Goal: Communication & Community: Answer question/provide support

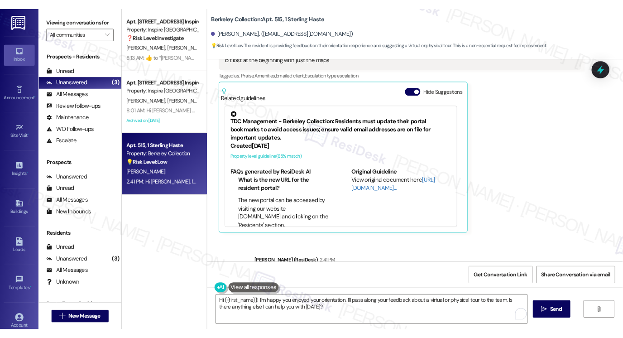
scroll to position [40, 0]
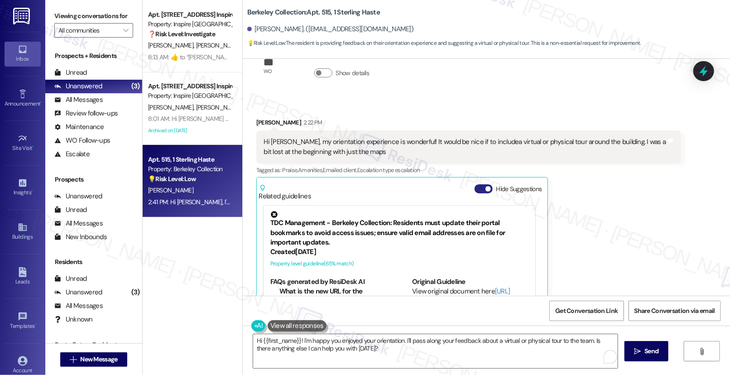
click at [478, 187] on button "Hide Suggestions" at bounding box center [484, 188] width 18 height 9
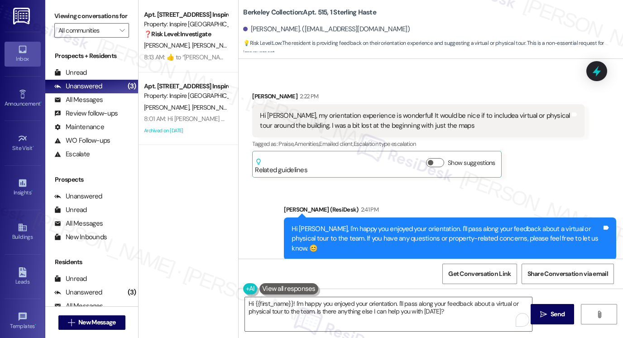
scroll to position [78, 0]
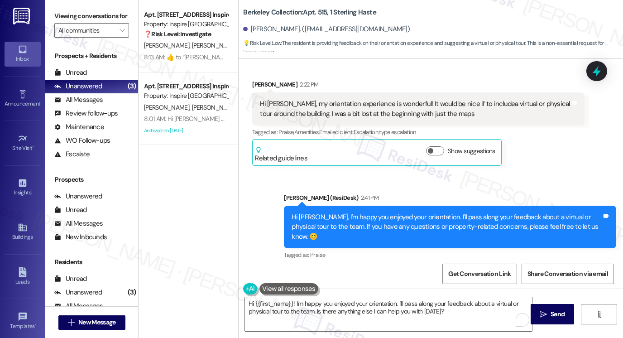
click at [362, 210] on div "Hi Mingyi, I'm happy you enjoyed your orientation. I'll pass along your feedbac…" at bounding box center [450, 227] width 332 height 43
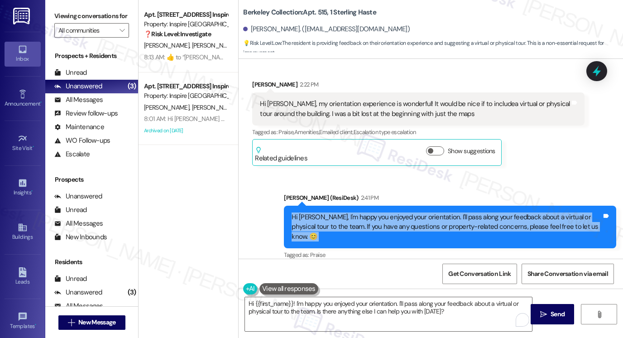
click at [362, 210] on div "Hi Mingyi, I'm happy you enjoyed your orientation. I'll pass along your feedbac…" at bounding box center [450, 227] width 332 height 43
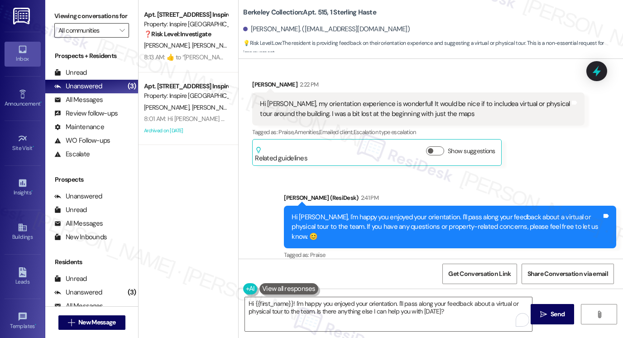
click at [103, 37] on input "All communities" at bounding box center [86, 30] width 56 height 14
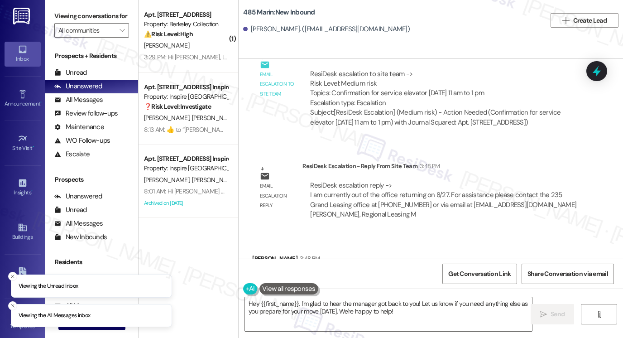
scroll to position [8985, 0]
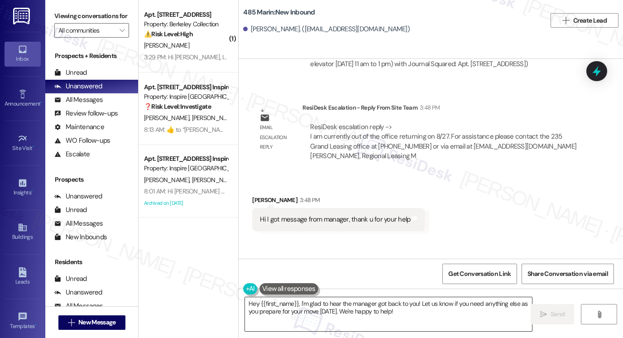
click at [383, 306] on textarea "Hey {{first_name}}, I'm glad to hear the manager got back to you! Let us know i…" at bounding box center [388, 314] width 287 height 34
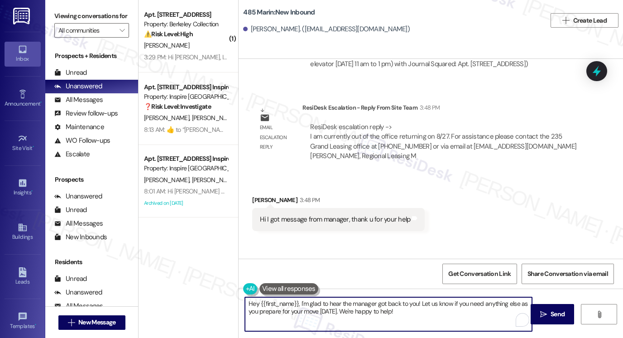
click at [383, 306] on textarea "Hey {{first_name}}, I'm glad to hear the manager got back to you! Let us know i…" at bounding box center [388, 314] width 287 height 34
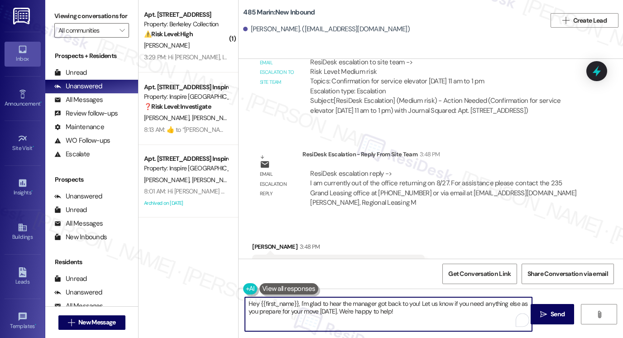
scroll to position [8894, 0]
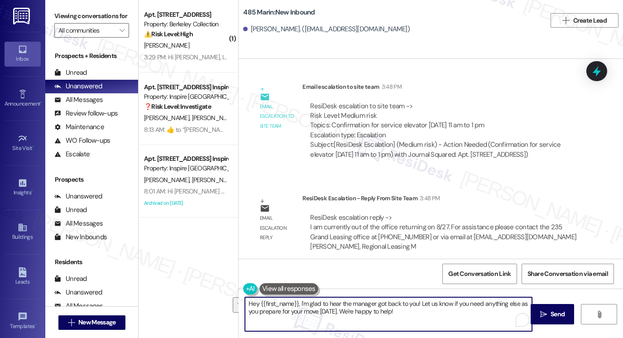
click at [399, 309] on textarea "Hey {{first_name}}, I'm glad to hear the manager got back to you! Let us know i…" at bounding box center [388, 314] width 287 height 34
click at [428, 315] on textarea "Hey {{first_name}}, I'm glad to hear the manager got back to you! Let us know i…" at bounding box center [388, 314] width 287 height 34
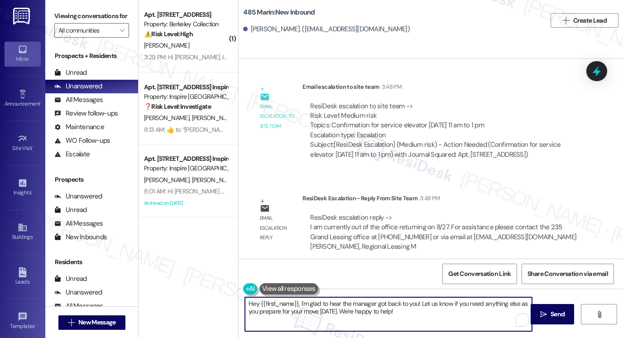
click at [428, 315] on textarea "Hey {{first_name}}, I'm glad to hear the manager got back to you! Let us know i…" at bounding box center [388, 314] width 287 height 34
click at [414, 311] on textarea "Hey {{first_name}}, I'm glad to hear the manager got back to you! Let us know i…" at bounding box center [388, 314] width 287 height 34
drag, startPoint x: 298, startPoint y: 302, endPoint x: 230, endPoint y: 296, distance: 68.7
click at [230, 296] on div "( 1 ) Apt. [STREET_ADDRESS] Property: Berkeley Collection ⚠️ Risk Level: High T…" at bounding box center [381, 169] width 485 height 338
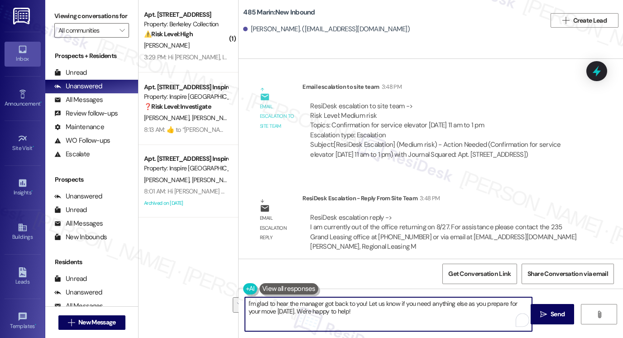
drag, startPoint x: 379, startPoint y: 313, endPoint x: 364, endPoint y: 300, distance: 19.3
click at [364, 300] on textarea "I'm glad to hear the manager got back to you! Let us know if you need anything …" at bounding box center [388, 314] width 287 height 34
click at [248, 310] on textarea "I'm glad to hear the manager got back to you! They did tell me that one of our …" at bounding box center [388, 314] width 287 height 34
click at [274, 312] on textarea "I'm glad to hear the manager got back to you! They did tell me that one of our …" at bounding box center [388, 314] width 287 height 34
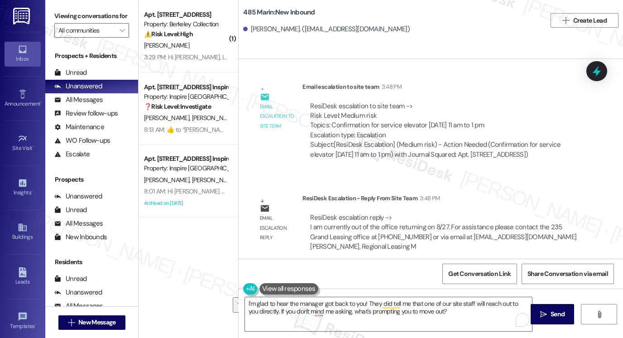
click at [60, 19] on label "Viewing conversations for" at bounding box center [91, 16] width 75 height 14
click at [345, 304] on textarea "I'm glad to hear the manager got back to you! They did tell me that one of our …" at bounding box center [388, 314] width 287 height 34
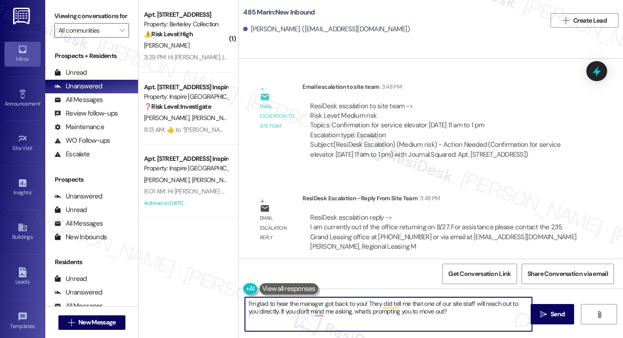
paste textarea "’m glad to hear the manager was able to get back to you! They also mentioned th…"
click at [415, 302] on textarea "I’m glad to hear the manager was able to get back to you! They also mentioned t…" at bounding box center [388, 314] width 287 height 34
click at [346, 310] on textarea "I’m glad to hear the manager was able to get back to you! They also mentioned t…" at bounding box center [388, 314] width 287 height 34
click at [413, 303] on textarea "I’m glad to hear the manager was able to get back to you! They also mentioned t…" at bounding box center [388, 314] width 287 height 34
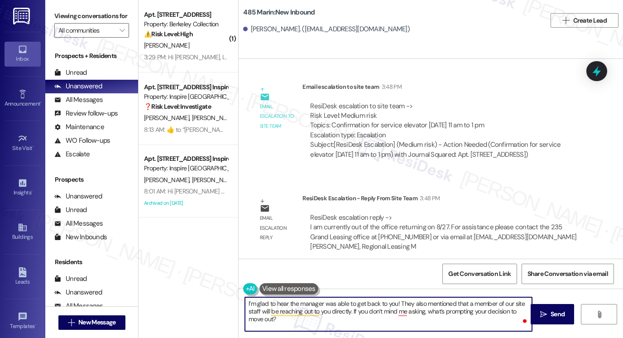
click at [413, 303] on textarea "I’m glad to hear the manager was able to get back to you! They also mentioned t…" at bounding box center [388, 314] width 287 height 34
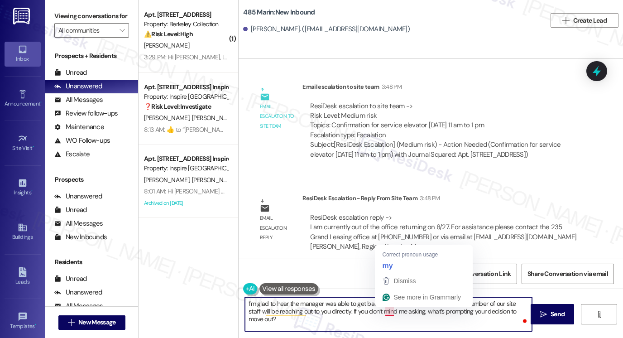
click at [369, 325] on textarea "I’m glad to hear the manager was able to get back to you! They did mention that…" at bounding box center [388, 314] width 287 height 34
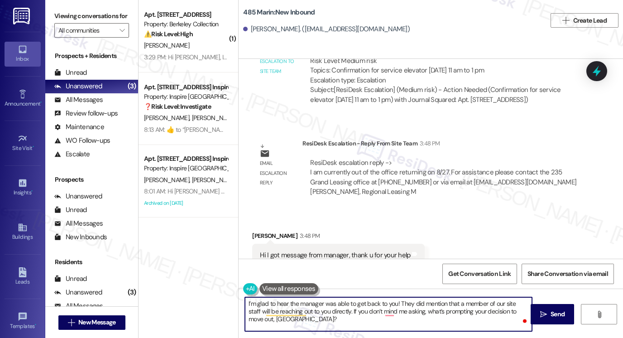
scroll to position [8985, 0]
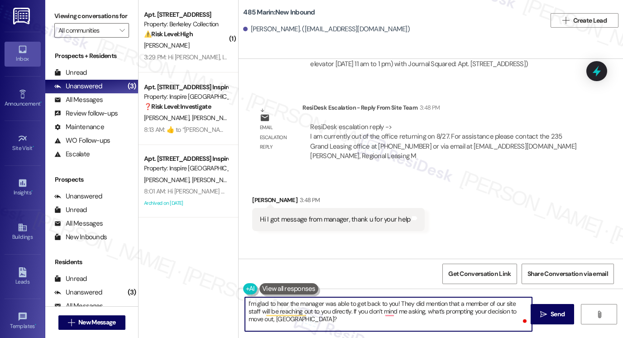
click at [245, 302] on textarea "I’m glad to hear the manager was able to get back to you! They did mention that…" at bounding box center [388, 314] width 287 height 34
type textarea "You're very welcome! I’m glad to hear the manager was able to get back to you! …"
click at [541, 311] on icon "" at bounding box center [543, 314] width 7 height 7
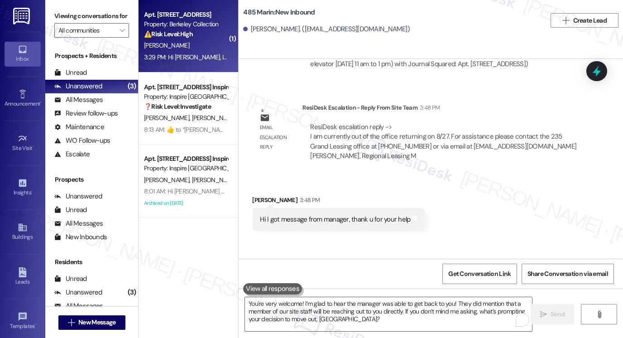
click at [197, 47] on div "[PERSON_NAME]" at bounding box center [186, 45] width 86 height 11
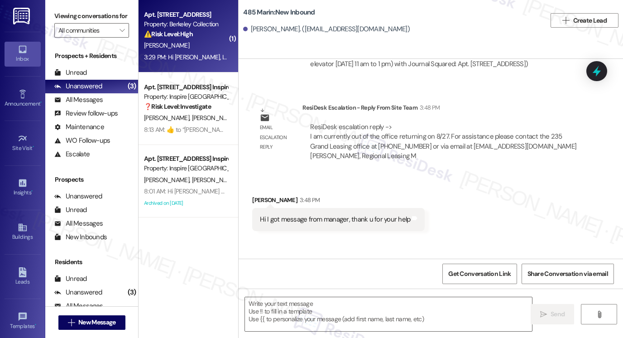
type textarea "Fetching suggested responses. Please feel free to read through the conversation…"
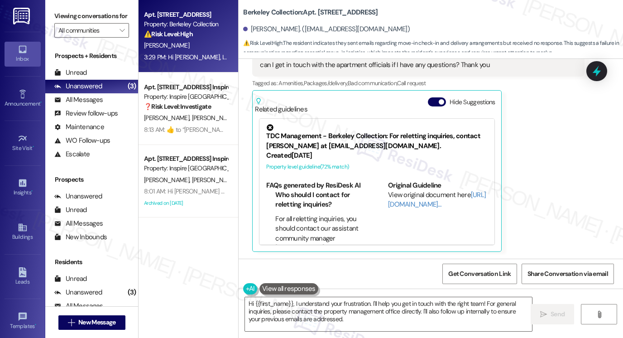
scroll to position [308, 0]
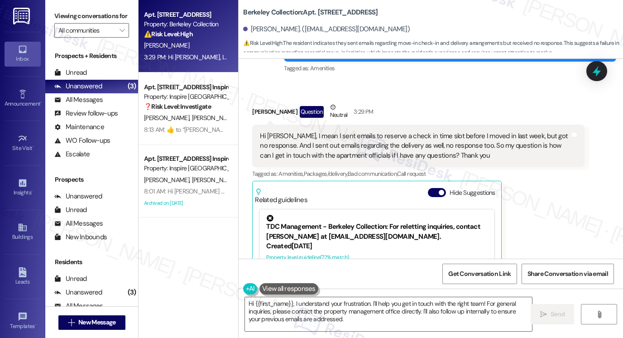
click at [317, 137] on div "Hi [PERSON_NAME], I mean I sent emails to reserve a check in time slot before I…" at bounding box center [415, 145] width 310 height 29
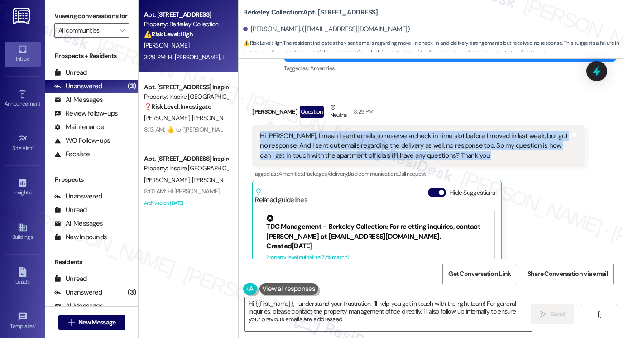
click at [317, 137] on div "Hi [PERSON_NAME], I mean I sent emails to reserve a check in time slot before I…" at bounding box center [415, 145] width 310 height 29
click at [424, 133] on div "Hi [PERSON_NAME], I mean I sent emails to reserve a check in time slot before I…" at bounding box center [415, 145] width 310 height 29
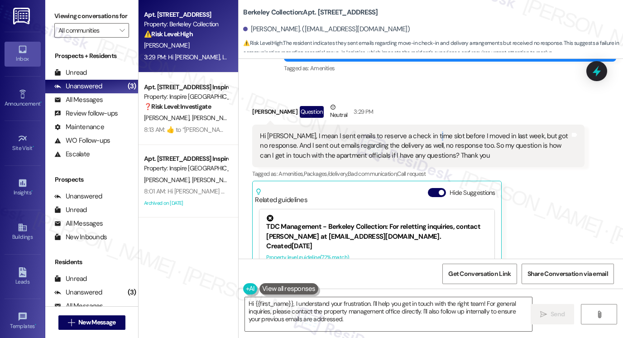
click at [424, 133] on div "Hi [PERSON_NAME], I mean I sent emails to reserve a check in time slot before I…" at bounding box center [415, 145] width 310 height 29
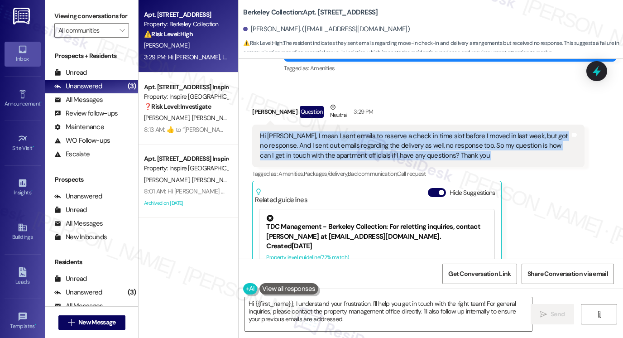
click at [424, 133] on div "Hi [PERSON_NAME], I mean I sent emails to reserve a check in time slot before I…" at bounding box center [415, 145] width 310 height 29
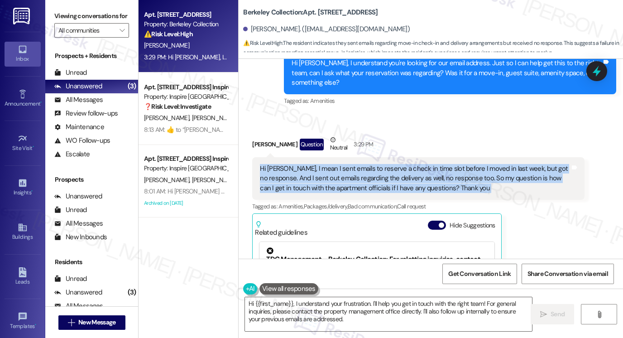
scroll to position [217, 0]
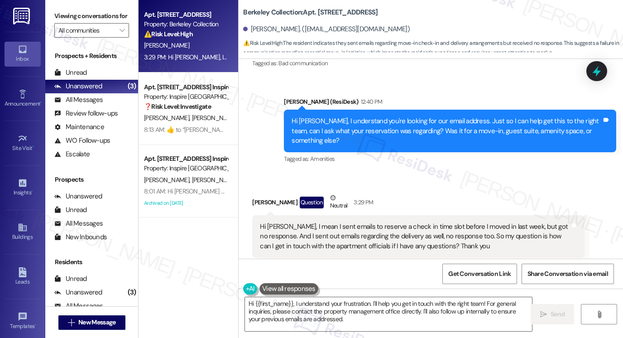
click at [388, 121] on div "Hi [PERSON_NAME], I understand you're looking for our email address. Just so I …" at bounding box center [447, 130] width 310 height 29
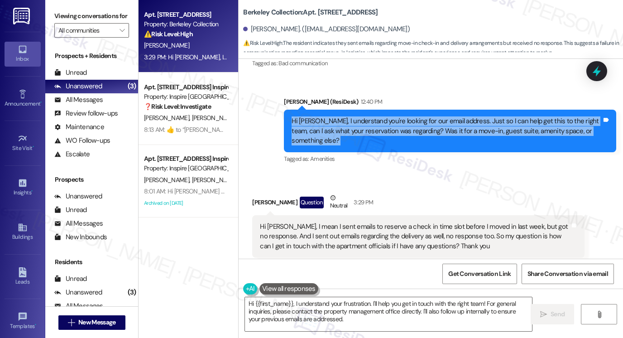
click at [388, 121] on div "Hi [PERSON_NAME], I understand you're looking for our email address. Just so I …" at bounding box center [447, 130] width 310 height 29
click at [466, 123] on div "Hi [PERSON_NAME], I understand you're looking for our email address. Just so I …" at bounding box center [447, 130] width 310 height 29
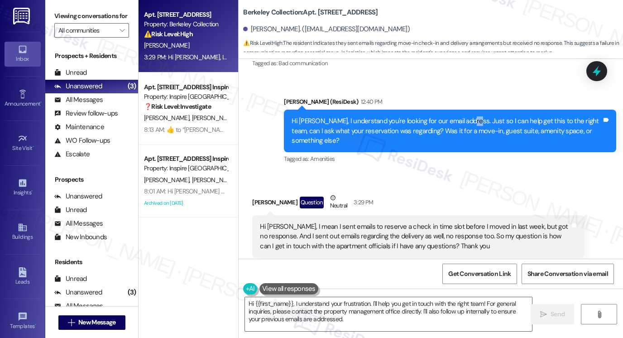
click at [466, 123] on div "Hi [PERSON_NAME], I understand you're looking for our email address. Just so I …" at bounding box center [447, 130] width 310 height 29
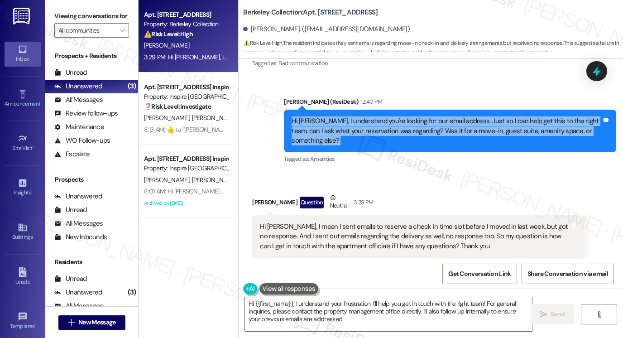
click at [466, 124] on div "Hi [PERSON_NAME], I understand you're looking for our email address. Just so I …" at bounding box center [447, 130] width 310 height 29
click at [431, 125] on div "Hi [PERSON_NAME], I understand you're looking for our email address. Just so I …" at bounding box center [447, 130] width 310 height 29
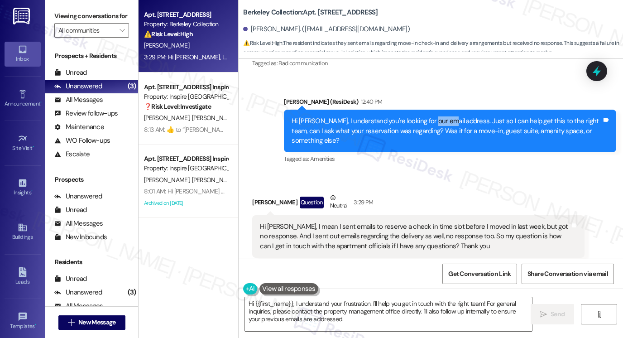
click at [431, 125] on div "Hi [PERSON_NAME], I understand you're looking for our email address. Just so I …" at bounding box center [447, 130] width 310 height 29
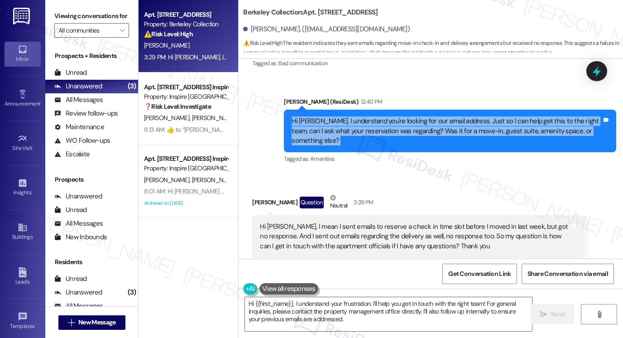
click at [431, 125] on div "Hi [PERSON_NAME], I understand you're looking for our email address. Just so I …" at bounding box center [447, 130] width 310 height 29
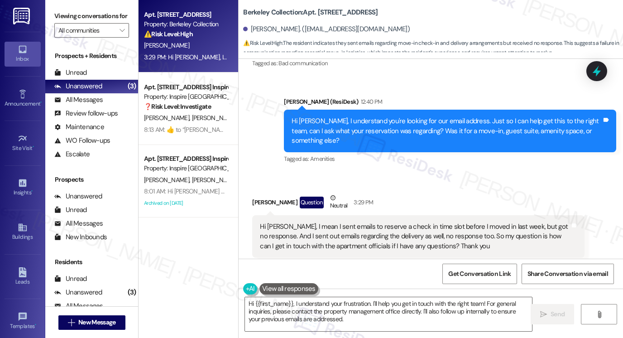
click at [397, 226] on div "Hi [PERSON_NAME], I mean I sent emails to reserve a check in time slot before I…" at bounding box center [415, 236] width 310 height 29
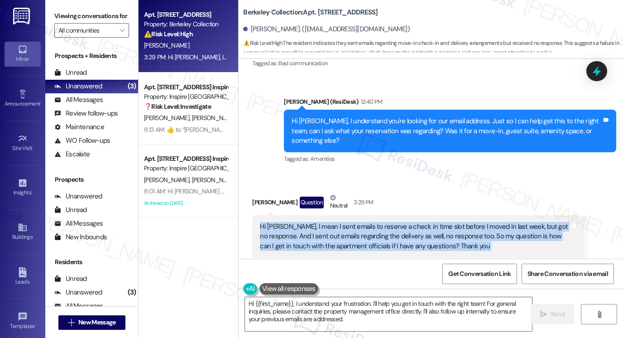
click at [397, 226] on div "Hi [PERSON_NAME], I mean I sent emails to reserve a check in time slot before I…" at bounding box center [415, 236] width 310 height 29
click at [313, 243] on div "Hi [PERSON_NAME], I mean I sent emails to reserve a check in time slot before I…" at bounding box center [415, 236] width 310 height 29
click at [315, 243] on div "Hi [PERSON_NAME], I mean I sent emails to reserve a check in time slot before I…" at bounding box center [415, 236] width 310 height 29
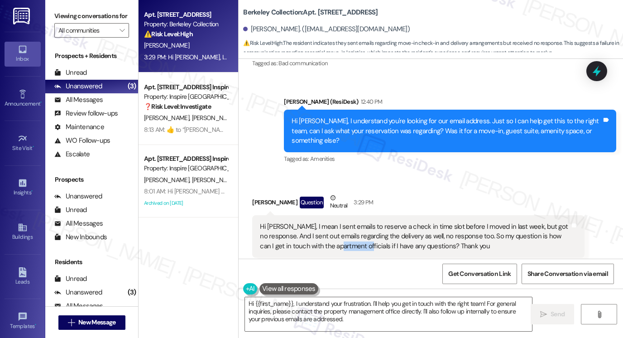
click at [315, 243] on div "Hi [PERSON_NAME], I mean I sent emails to reserve a check in time slot before I…" at bounding box center [415, 236] width 310 height 29
click at [372, 237] on div "Hi [PERSON_NAME], I mean I sent emails to reserve a check in time slot before I…" at bounding box center [415, 236] width 310 height 29
click at [370, 237] on div "Hi [PERSON_NAME], I mean I sent emails to reserve a check in time slot before I…" at bounding box center [415, 236] width 310 height 29
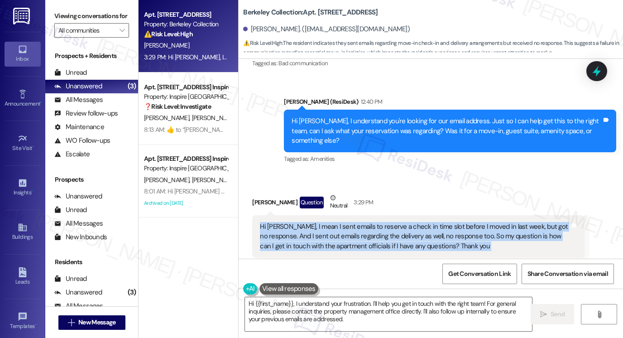
click at [370, 237] on div "Hi [PERSON_NAME], I mean I sent emails to reserve a check in time slot before I…" at bounding box center [415, 236] width 310 height 29
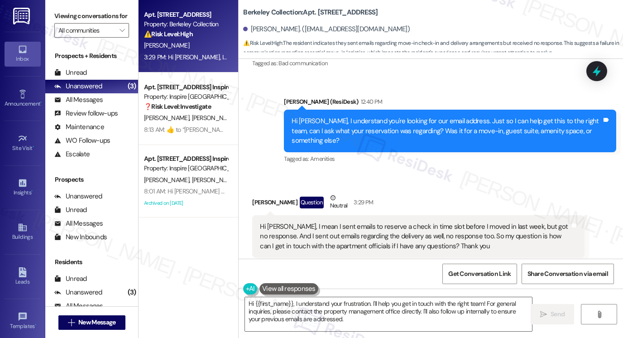
click at [453, 181] on div "Received via SMS Chencheng Hou Question Neutral 3:29 PM Hi [PERSON_NAME], I mea…" at bounding box center [431, 306] width 384 height 267
click at [353, 227] on div "Hi [PERSON_NAME], I mean I sent emails to reserve a check in time slot before I…" at bounding box center [415, 236] width 310 height 29
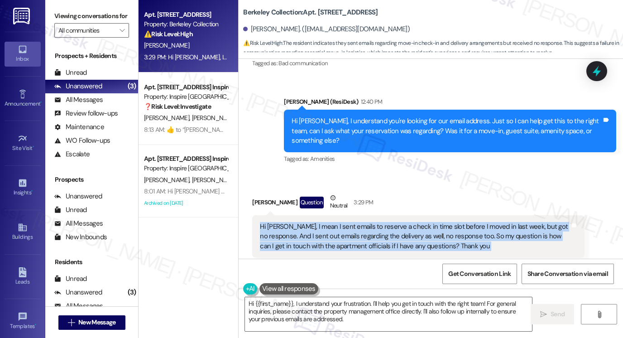
click at [353, 227] on div "Hi [PERSON_NAME], I mean I sent emails to reserve a check in time slot before I…" at bounding box center [415, 236] width 310 height 29
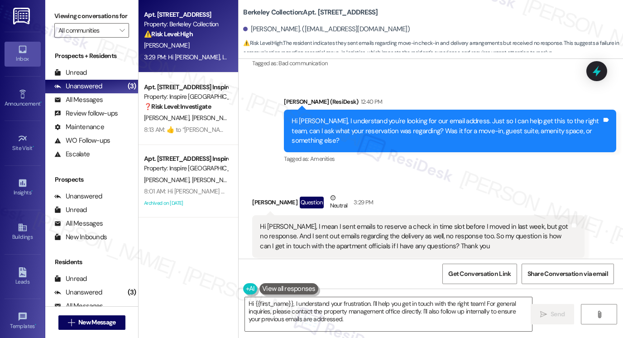
click at [461, 173] on div "Received via SMS Chencheng Hou Question Neutral 3:29 PM Hi [PERSON_NAME], I mea…" at bounding box center [431, 306] width 384 height 267
click at [390, 231] on div "Hi [PERSON_NAME], I mean I sent emails to reserve a check in time slot before I…" at bounding box center [415, 236] width 310 height 29
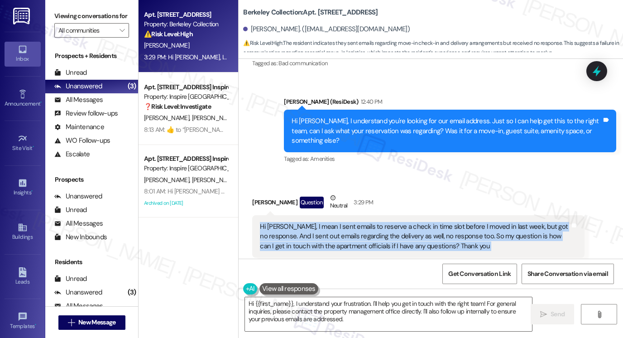
click at [390, 231] on div "Hi [PERSON_NAME], I mean I sent emails to reserve a check in time slot before I…" at bounding box center [415, 236] width 310 height 29
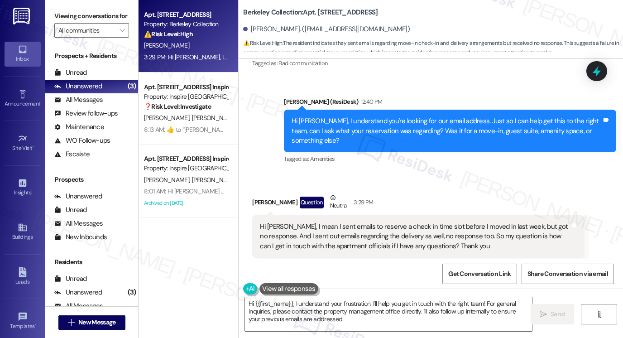
click at [387, 132] on div "Hi [PERSON_NAME], I understand you're looking for our email address. Just so I …" at bounding box center [447, 130] width 310 height 29
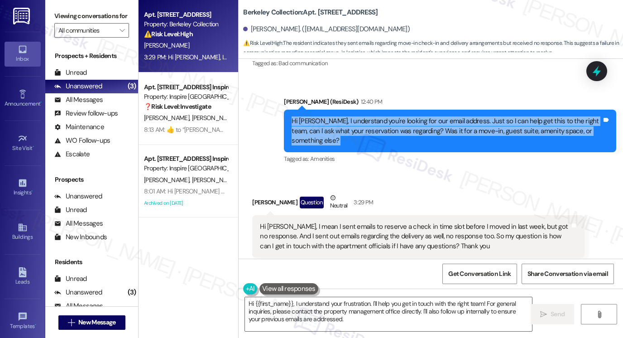
click at [387, 132] on div "Hi [PERSON_NAME], I understand you're looking for our email address. Just so I …" at bounding box center [447, 130] width 310 height 29
copy div "Hi [PERSON_NAME], I understand you're looking for our email address. Just so I …"
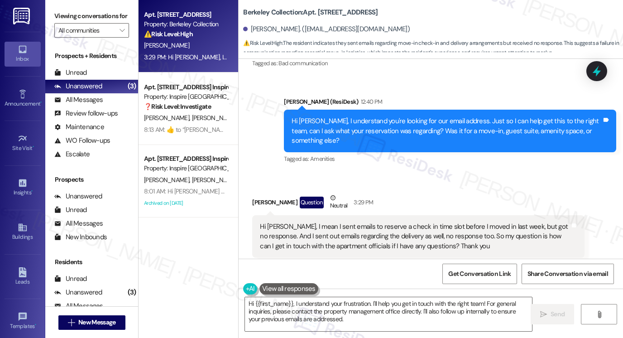
click at [62, 14] on label "Viewing conversations for" at bounding box center [91, 16] width 75 height 14
click at [346, 231] on div "Hi [PERSON_NAME], I mean I sent emails to reserve a check in time slot before I…" at bounding box center [415, 236] width 310 height 29
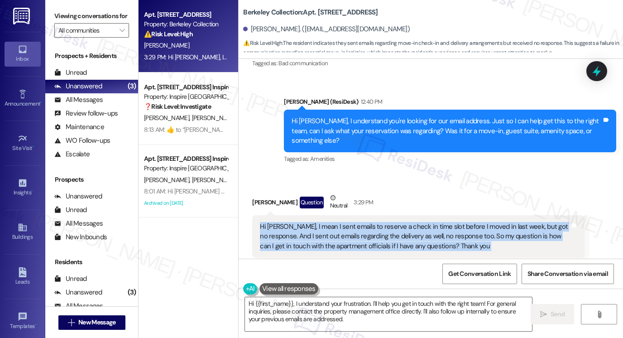
click at [346, 231] on div "Hi [PERSON_NAME], I mean I sent emails to reserve a check in time slot before I…" at bounding box center [415, 236] width 310 height 29
copy div "Hi [PERSON_NAME], I mean I sent emails to reserve a check in time slot before I…"
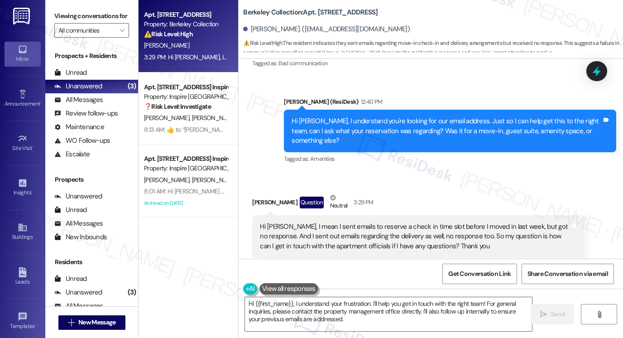
click at [59, 14] on label "Viewing conversations for" at bounding box center [91, 16] width 75 height 14
click at [333, 308] on textarea "Hi {{first_name}}, I understand your frustration. I'll help you get in touch wi…" at bounding box center [388, 314] width 287 height 34
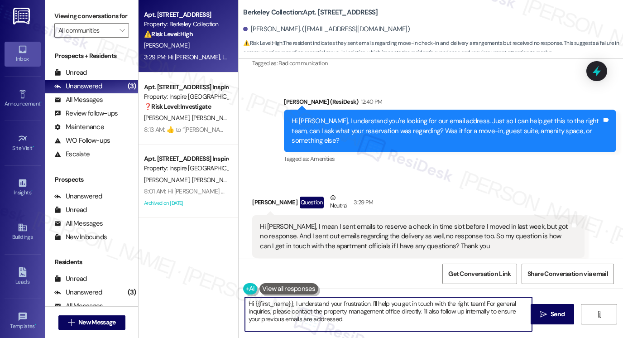
click at [333, 308] on textarea "Hi {{first_name}}, I understand your frustration. I'll help you get in touch wi…" at bounding box center [388, 314] width 287 height 34
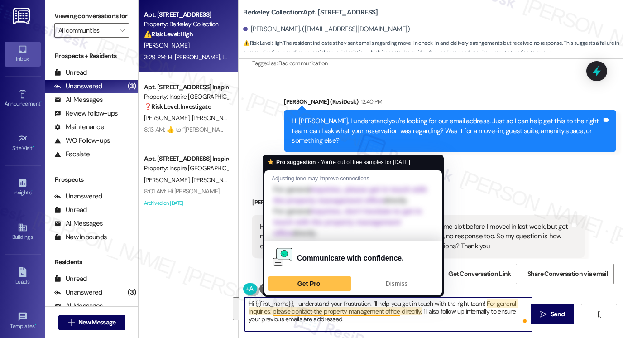
click at [306, 308] on textarea "Hi {{first_name}}, I understand your frustration. I'll help you get in touch wi…" at bounding box center [388, 314] width 287 height 34
click at [270, 294] on div "Communicate with confidence. Get Pro Dismiss" at bounding box center [353, 267] width 178 height 53
click at [256, 298] on textarea "Hi {{first_name}}, I understand your frustration. I'll help you get in touch wi…" at bounding box center [388, 314] width 287 height 34
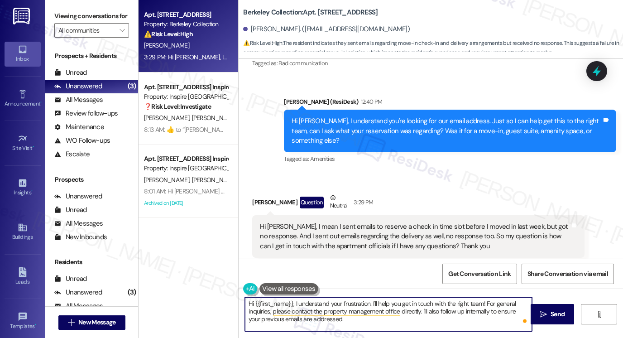
click at [355, 301] on textarea "Hi {{first_name}}, I understand your frustration. I'll help you get in touch wi…" at bounding box center [388, 314] width 287 height 34
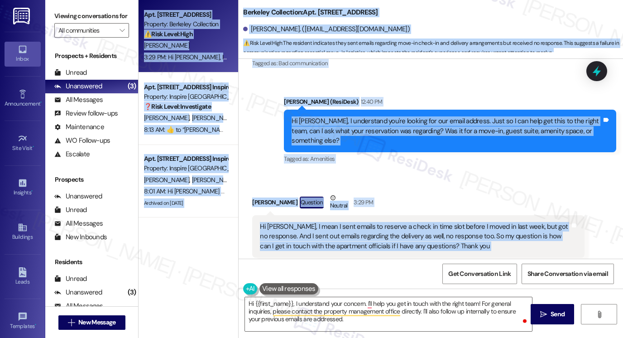
drag, startPoint x: 293, startPoint y: 296, endPoint x: 234, endPoint y: 296, distance: 59.3
click at [234, 296] on div "Apt. [STREET_ADDRESS] Property: Berkeley Collection ⚠️ Risk Level: High The res…" at bounding box center [381, 169] width 485 height 338
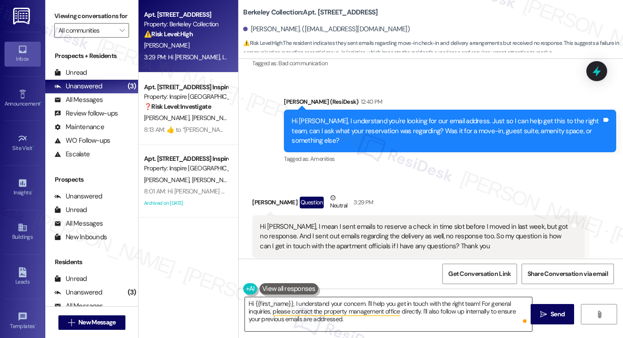
click at [315, 307] on textarea "Hi {{first_name}}, I understand your concern. I'll help you get in touch with t…" at bounding box center [388, 314] width 287 height 34
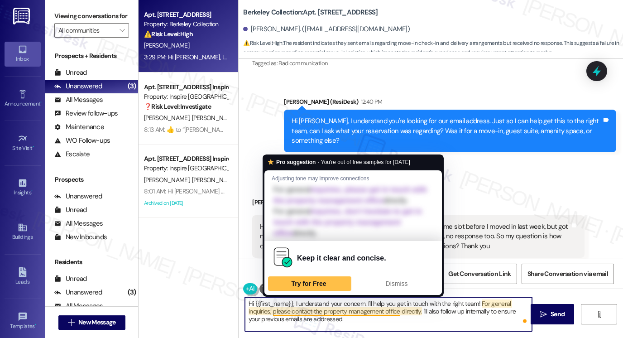
paste textarea "[PERSON_NAME], thank you for clarifying. I’m sorry you didn’t get a response to…"
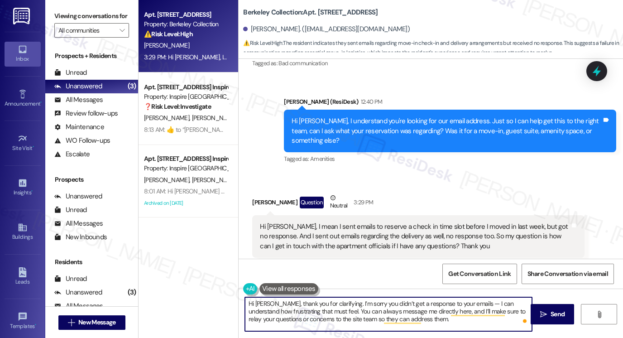
drag, startPoint x: 287, startPoint y: 302, endPoint x: 199, endPoint y: 296, distance: 88.1
click at [199, 296] on div "Apt. [STREET_ADDRESS] Property: Berkeley Collection ⚠️ Risk Level: High The res…" at bounding box center [381, 169] width 485 height 338
drag, startPoint x: 312, startPoint y: 307, endPoint x: 435, endPoint y: 302, distance: 123.3
click at [435, 302] on textarea "Thank you for clarifying. I’m sorry you didn’t get a response to your emails — …" at bounding box center [388, 314] width 287 height 34
drag, startPoint x: 313, startPoint y: 312, endPoint x: 437, endPoint y: 301, distance: 124.6
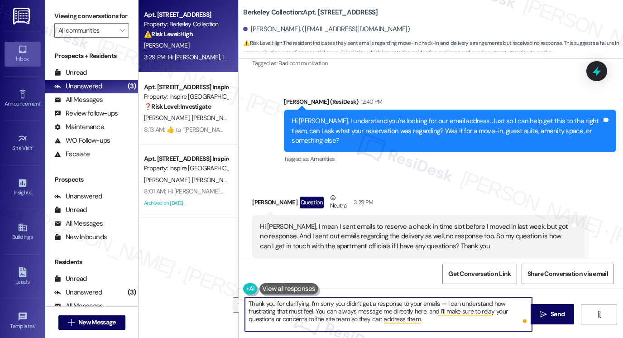
click at [437, 301] on textarea "Thank you for clarifying. I’m sorry you didn’t get a response to your emails — …" at bounding box center [388, 314] width 287 height 34
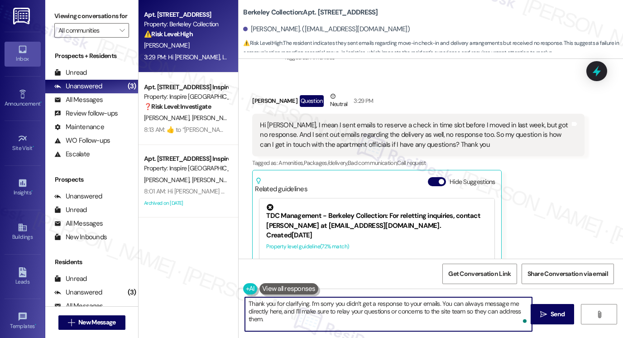
scroll to position [308, 0]
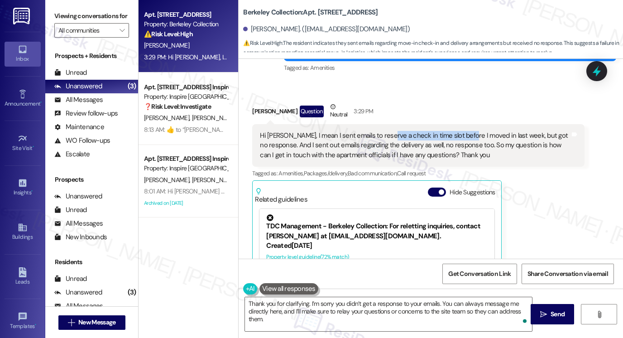
drag, startPoint x: 379, startPoint y: 132, endPoint x: 461, endPoint y: 135, distance: 82.1
click at [461, 135] on div "Hi [PERSON_NAME], I mean I sent emails to reserve a check in time slot before I…" at bounding box center [415, 145] width 310 height 29
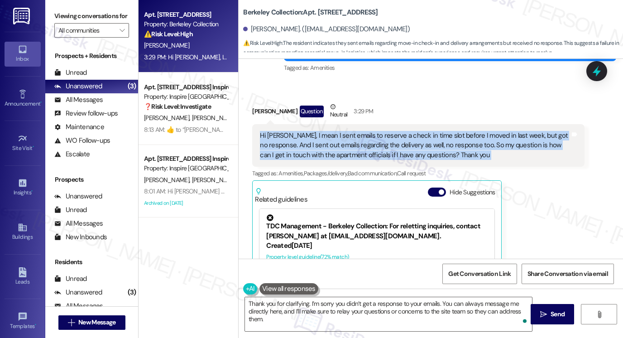
click at [461, 135] on div "Hi [PERSON_NAME], I mean I sent emails to reserve a check in time slot before I…" at bounding box center [415, 145] width 310 height 29
click at [460, 135] on div "Hi [PERSON_NAME], I mean I sent emails to reserve a check in time slot before I…" at bounding box center [415, 145] width 310 height 29
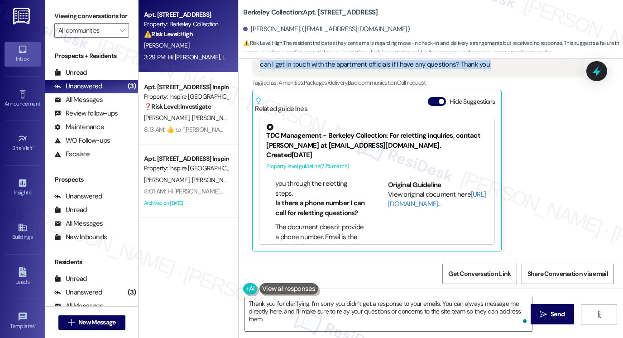
scroll to position [226, 0]
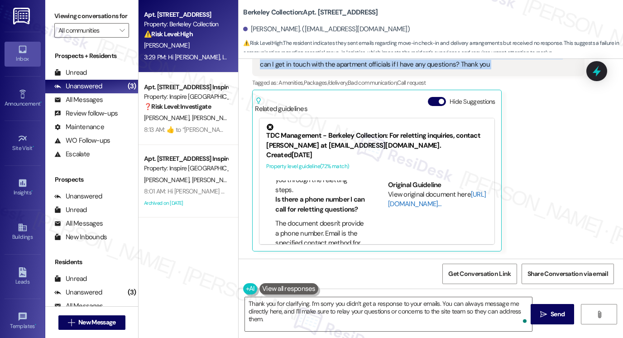
click at [417, 201] on link "[URL][DOMAIN_NAME]…" at bounding box center [437, 199] width 98 height 19
click at [65, 18] on label "Viewing conversations for" at bounding box center [91, 16] width 75 height 14
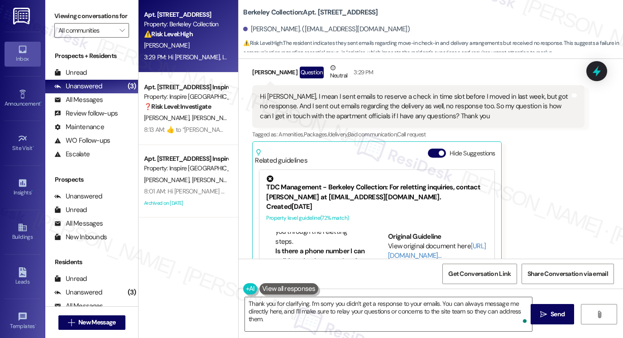
scroll to position [308, 0]
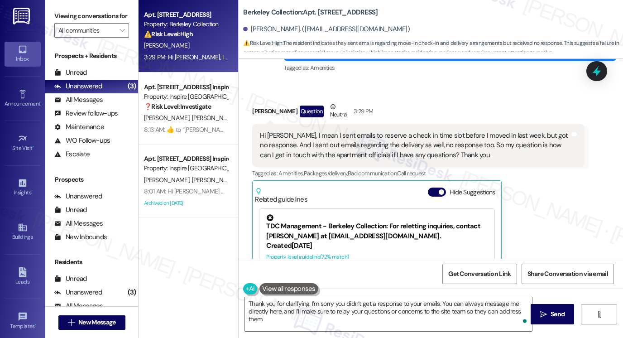
click at [391, 138] on div "Hi [PERSON_NAME], I mean I sent emails to reserve a check in time slot before I…" at bounding box center [415, 145] width 310 height 29
click at [283, 144] on div "Hi [PERSON_NAME], I mean I sent emails to reserve a check in time slot before I…" at bounding box center [415, 145] width 310 height 29
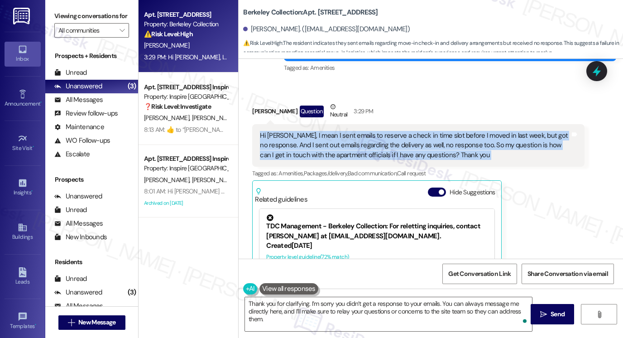
click at [283, 144] on div "Hi [PERSON_NAME], I mean I sent emails to reserve a check in time slot before I…" at bounding box center [415, 145] width 310 height 29
click at [369, 141] on div "Hi [PERSON_NAME], I mean I sent emails to reserve a check in time slot before I…" at bounding box center [415, 145] width 310 height 29
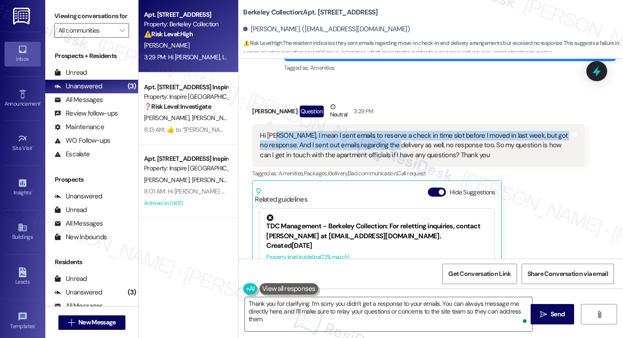
drag, startPoint x: 274, startPoint y: 139, endPoint x: 378, endPoint y: 144, distance: 104.3
click at [378, 144] on div "Hi [PERSON_NAME], I mean I sent emails to reserve a check in time slot before I…" at bounding box center [415, 145] width 310 height 29
click at [379, 144] on div "Hi [PERSON_NAME], I mean I sent emails to reserve a check in time slot before I…" at bounding box center [415, 145] width 310 height 29
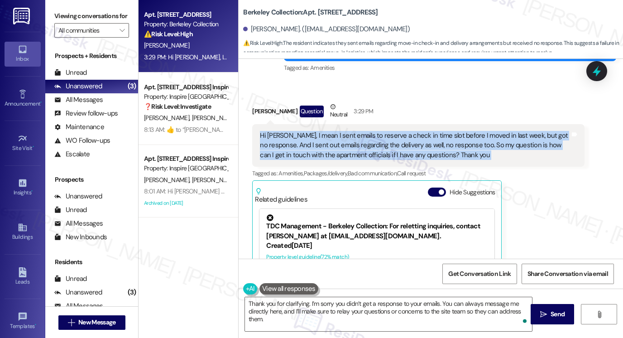
click at [379, 144] on div "Hi [PERSON_NAME], I mean I sent emails to reserve a check in time slot before I…" at bounding box center [415, 145] width 310 height 29
click at [329, 135] on div "Hi [PERSON_NAME], I mean I sent emails to reserve a check in time slot before I…" at bounding box center [415, 145] width 310 height 29
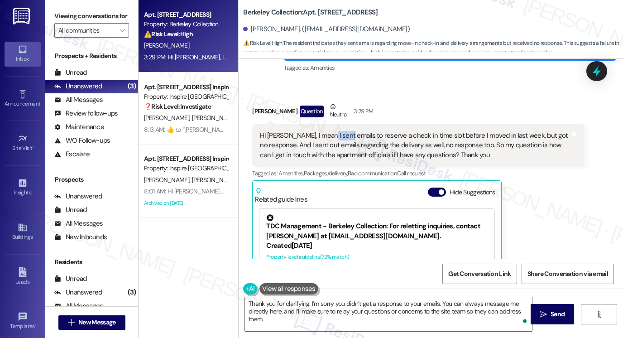
click at [328, 135] on div "Hi [PERSON_NAME], I mean I sent emails to reserve a check in time slot before I…" at bounding box center [415, 145] width 310 height 29
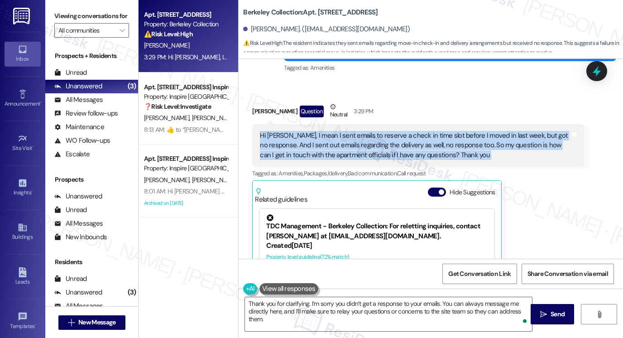
click at [328, 135] on div "Hi [PERSON_NAME], I mean I sent emails to reserve a check in time slot before I…" at bounding box center [415, 145] width 310 height 29
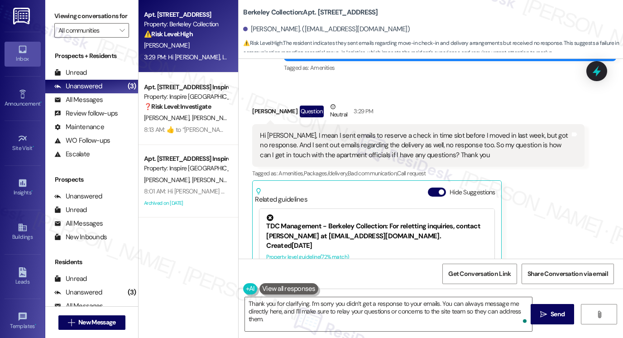
click at [66, 23] on label "Viewing conversations for" at bounding box center [91, 16] width 75 height 14
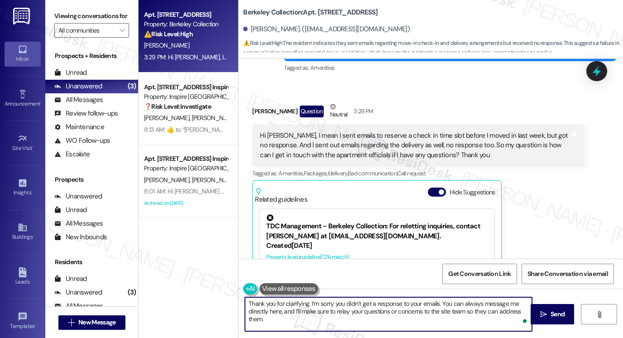
click at [361, 321] on textarea "Thank you for clarifying. I’m sorry you didn’t get a response to your emails. Y…" at bounding box center [388, 314] width 287 height 34
click at [337, 307] on textarea "Thank you for clarifying. I’m sorry you didn’t get a response to your emails. Y…" at bounding box center [388, 314] width 287 height 34
click at [294, 318] on textarea "Thank you for clarifying. I’m sorry you didn’t get a response to your emails. Y…" at bounding box center [388, 314] width 287 height 34
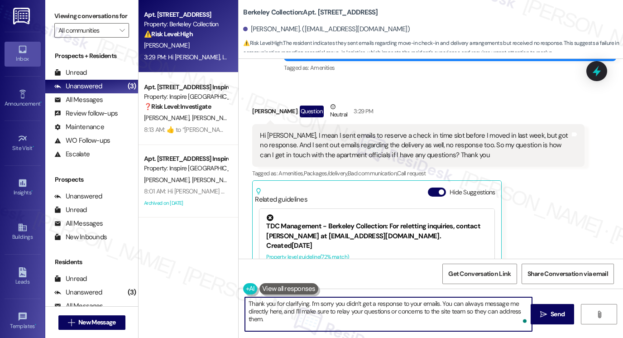
click at [312, 314] on textarea "Thank you for clarifying. I’m sorry you didn’t get a response to your emails. Y…" at bounding box center [388, 314] width 287 height 34
click at [389, 318] on textarea "Thank you for clarifying. I’m sorry you didn’t get a response to your emails. Y…" at bounding box center [388, 314] width 287 height 34
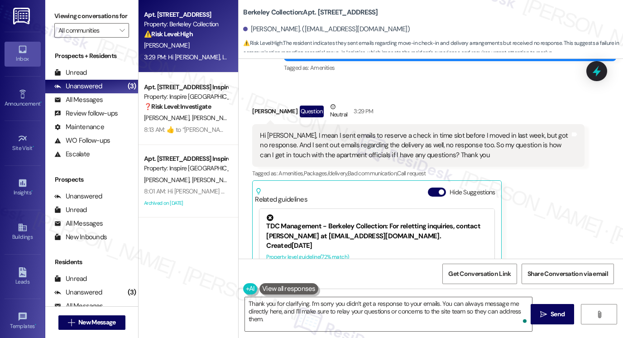
click at [65, 23] on label "Viewing conversations for" at bounding box center [91, 16] width 75 height 14
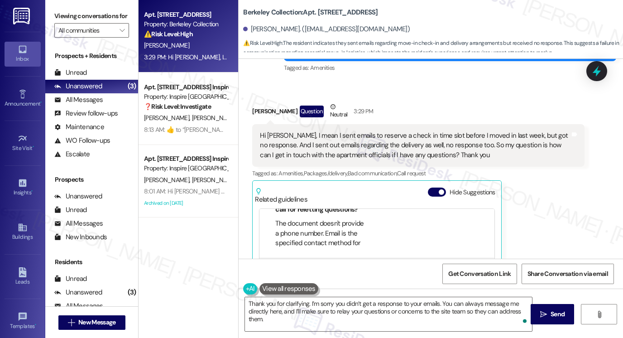
click at [250, 13] on b "Berkeley Collection: Apt. [STREET_ADDRESS]" at bounding box center [310, 13] width 135 height 10
copy b "Berkeley"
click at [74, 11] on label "Viewing conversations for" at bounding box center [91, 16] width 75 height 14
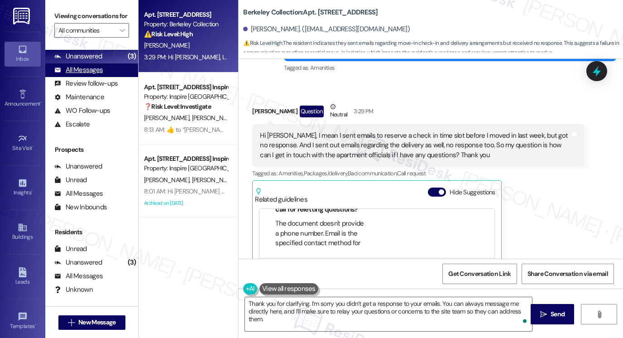
scroll to position [45, 0]
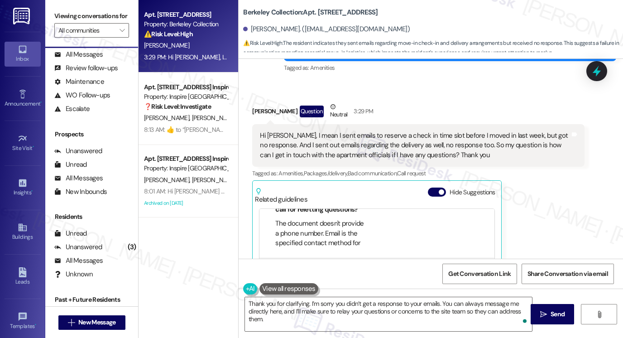
click at [63, 18] on label "Viewing conversations for" at bounding box center [91, 16] width 75 height 14
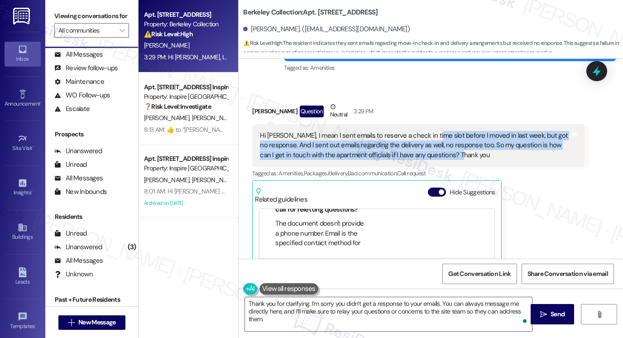
drag, startPoint x: 426, startPoint y: 138, endPoint x: 482, endPoint y: 151, distance: 57.6
click at [482, 151] on div "Hi [PERSON_NAME], I mean I sent emails to reserve a check in time slot before I…" at bounding box center [415, 145] width 310 height 29
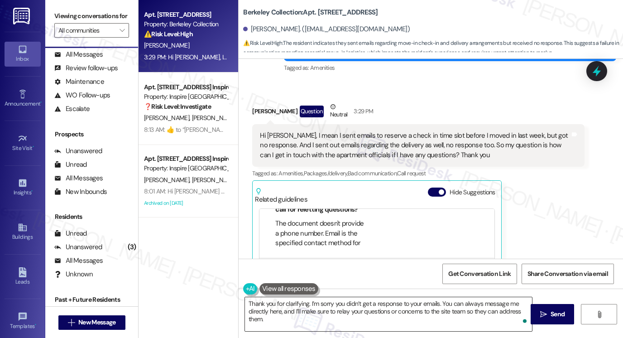
click at [351, 308] on textarea "Thank you for clarifying. I’m sorry you didn’t get a response to your emails. Y…" at bounding box center [388, 314] width 287 height 34
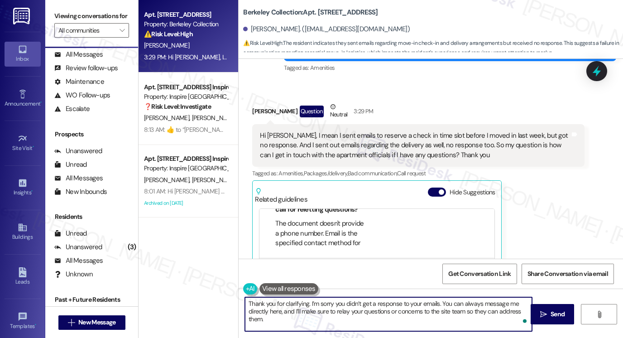
click at [351, 308] on textarea "Thank you for clarifying. I’m sorry you didn’t get a response to your emails. Y…" at bounding box center [388, 314] width 287 height 34
click at [288, 321] on textarea "Thank you for clarifying. I’m sorry you didn’t get a response to your emails. Y…" at bounding box center [388, 314] width 287 height 34
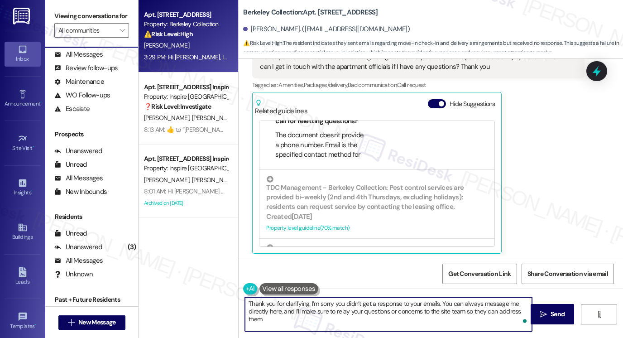
scroll to position [399, 0]
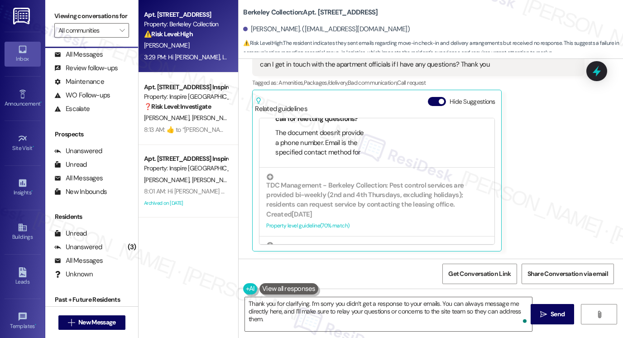
click at [64, 14] on label "Viewing conversations for" at bounding box center [91, 16] width 75 height 14
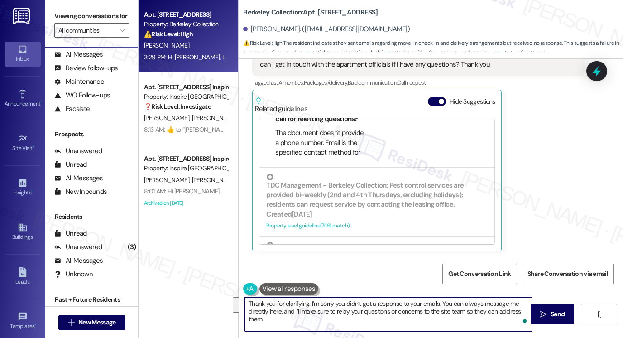
drag, startPoint x: 476, startPoint y: 325, endPoint x: 476, endPoint y: 308, distance: 17.2
click at [476, 308] on textarea "Thank you for clarifying. I’m sorry you didn’t get a response to your emails. Y…" at bounding box center [388, 314] width 287 height 34
click at [422, 317] on textarea "Thank you for clarifying. I’m sorry you didn’t get a response to your emails. Y…" at bounding box center [388, 314] width 287 height 34
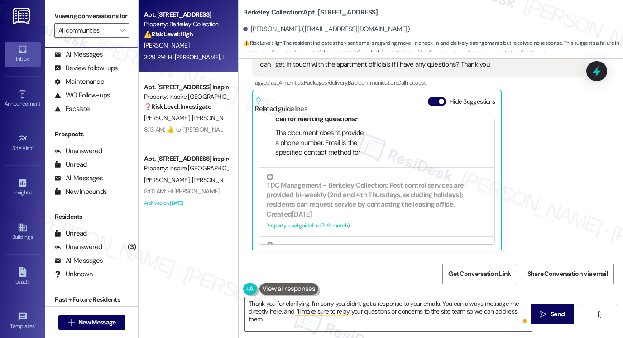
click at [63, 23] on label "Viewing conversations for" at bounding box center [91, 16] width 75 height 14
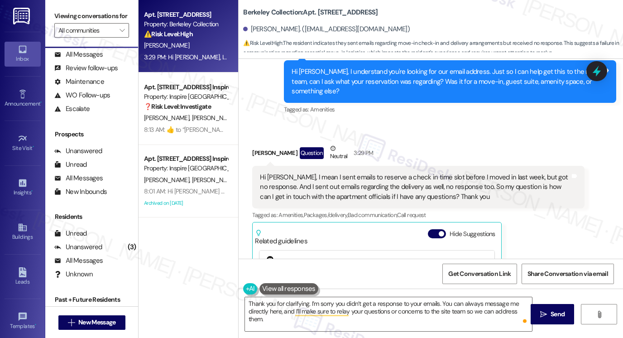
scroll to position [263, 0]
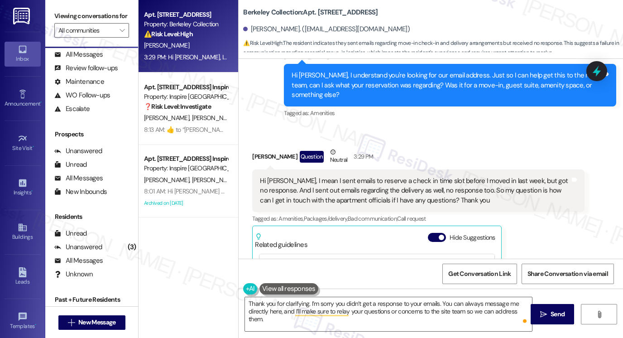
click at [418, 197] on div "Hi [PERSON_NAME], I mean I sent emails to reserve a check in time slot before I…" at bounding box center [415, 190] width 310 height 29
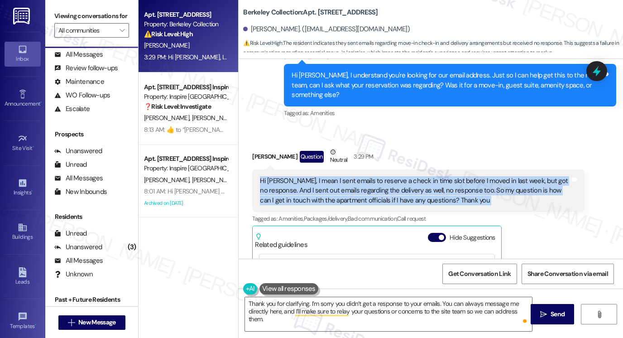
click at [418, 197] on div "Hi [PERSON_NAME], I mean I sent emails to reserve a check in time slot before I…" at bounding box center [415, 190] width 310 height 29
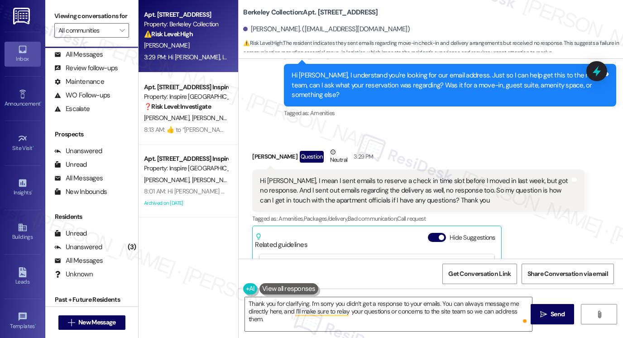
click at [69, 14] on label "Viewing conversations for" at bounding box center [91, 16] width 75 height 14
click at [71, 23] on label "Viewing conversations for" at bounding box center [91, 16] width 75 height 14
click at [315, 317] on textarea "Thank you for clarifying. I’m sorry you didn’t get a response to your emails. Y…" at bounding box center [388, 314] width 287 height 34
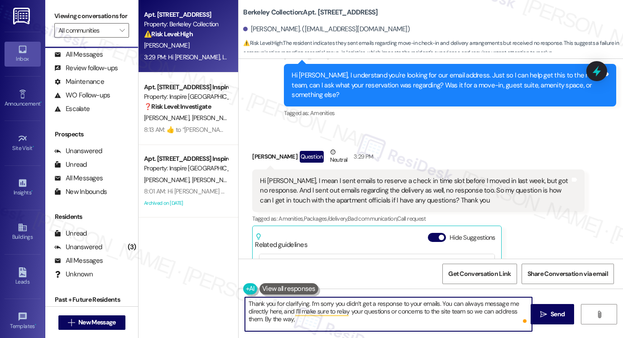
paste textarea "When you say delivery, do you mean package deliveries to the building or furnit…"
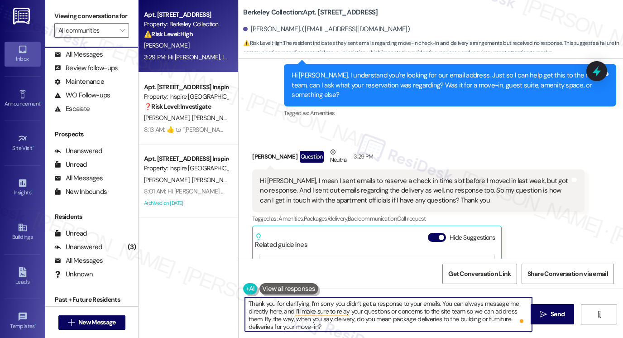
click at [263, 318] on textarea "Thank you for clarifying. I’m sorry you didn’t get a response to your emails. Y…" at bounding box center [388, 314] width 287 height 34
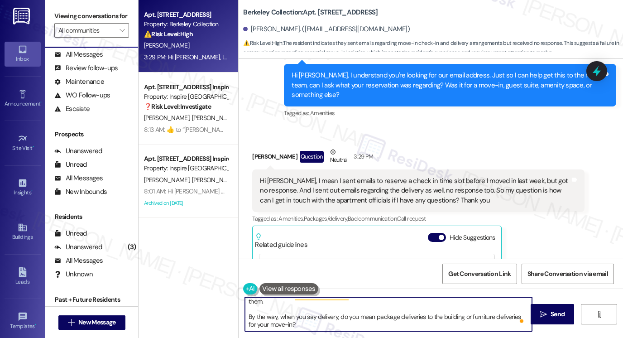
scroll to position [18, 0]
type textarea "Thank you for clarifying. I’m sorry you didn’t get a response to your emails. Y…"
click at [293, 323] on textarea "Thank you for clarifying. I’m sorry you didn’t get a response to your emails. Y…" at bounding box center [388, 314] width 287 height 34
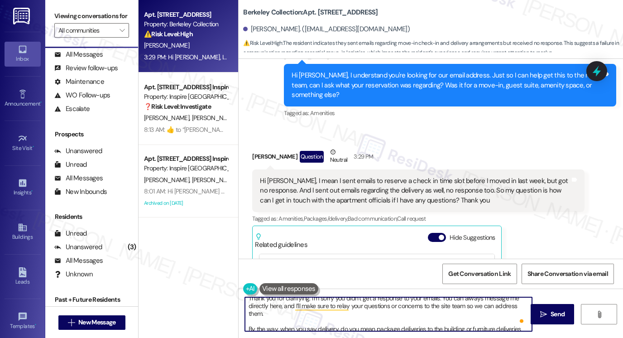
scroll to position [0, 0]
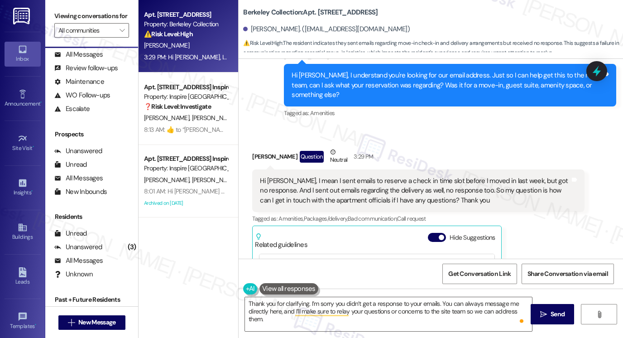
click at [67, 17] on label "Viewing conversations for" at bounding box center [91, 16] width 75 height 14
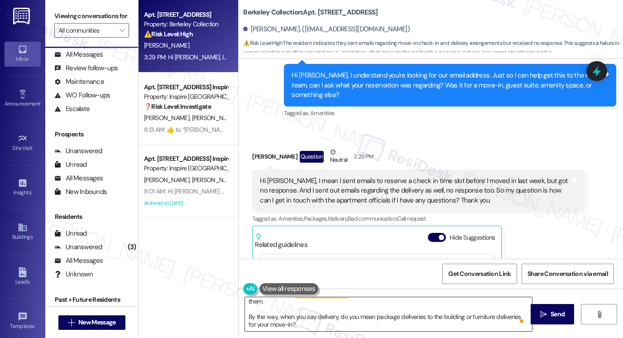
click at [281, 319] on textarea "Thank you for clarifying. I’m sorry you didn’t get a response to your emails. Y…" at bounding box center [388, 314] width 287 height 34
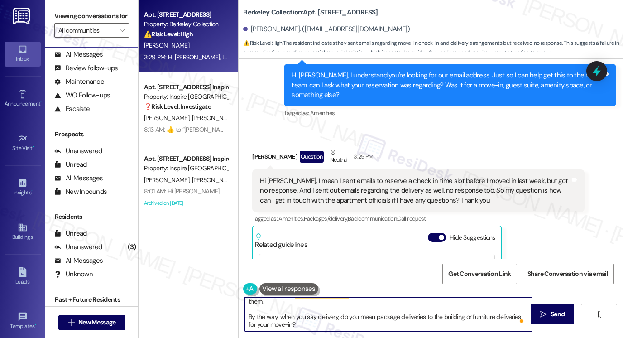
click at [281, 319] on textarea "Thank you for clarifying. I’m sorry you didn’t get a response to your emails. Y…" at bounding box center [388, 314] width 287 height 34
click at [373, 320] on textarea "Thank you for clarifying. I’m sorry you didn’t get a response to your emails. Y…" at bounding box center [388, 314] width 287 height 34
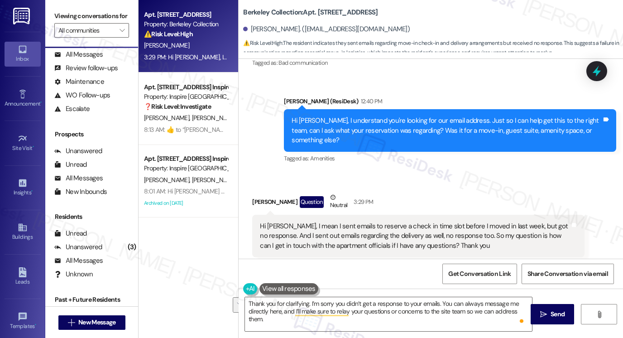
click at [389, 229] on div "Hi [PERSON_NAME], I mean I sent emails to reserve a check in time slot before I…" at bounding box center [415, 235] width 310 height 29
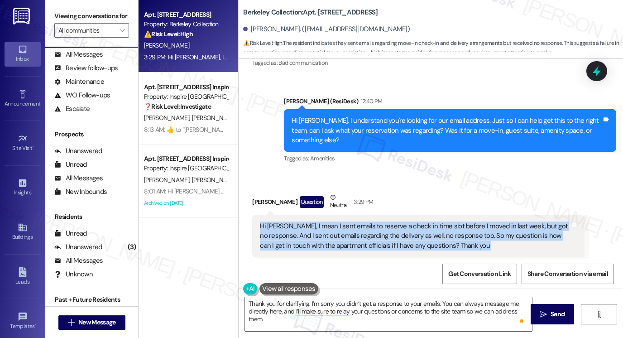
click at [389, 229] on div "Hi [PERSON_NAME], I mean I sent emails to reserve a check in time slot before I…" at bounding box center [415, 235] width 310 height 29
click at [539, 306] on button " Send" at bounding box center [553, 314] width 44 height 20
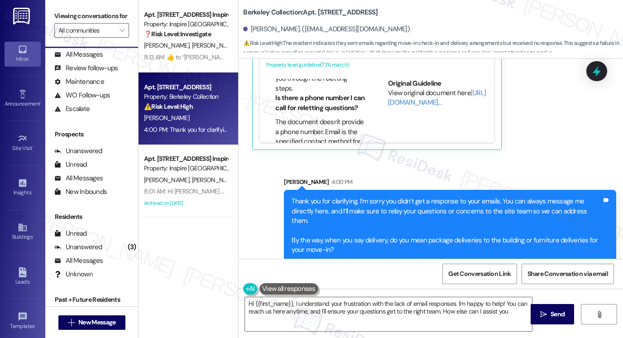
type textarea "Hi {{first_name}}, I understand your frustration with the lack of email respons…"
